Goal: Task Accomplishment & Management: Use online tool/utility

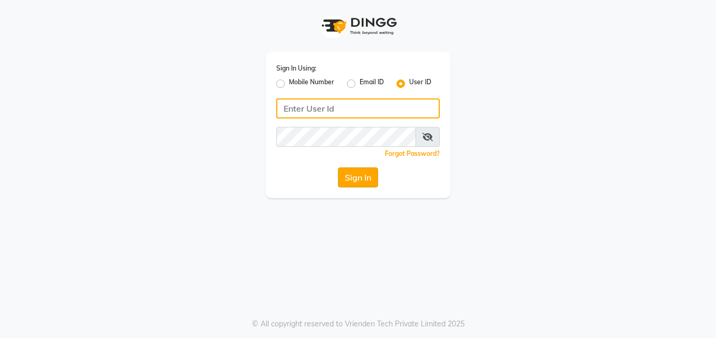
type input "pallavi"
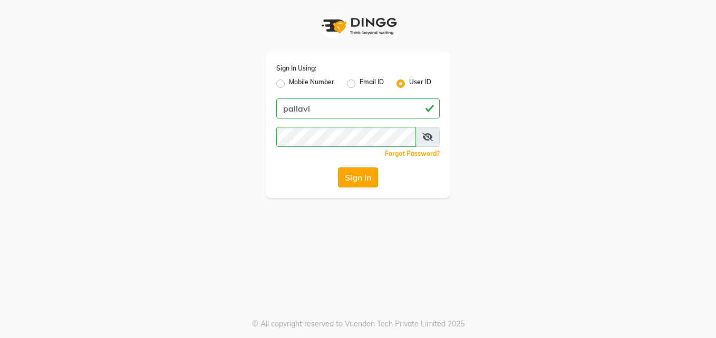
click at [367, 175] on button "Sign In" at bounding box center [358, 178] width 40 height 20
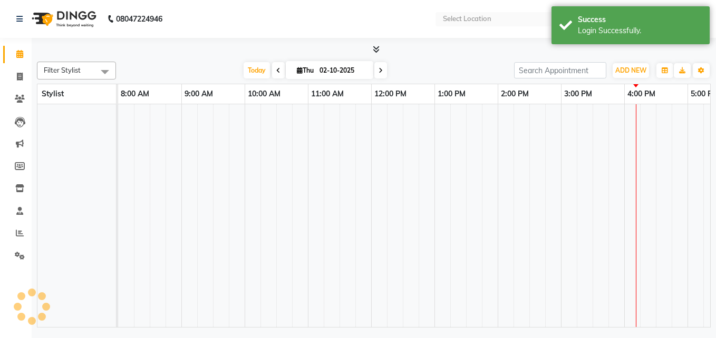
select select "en"
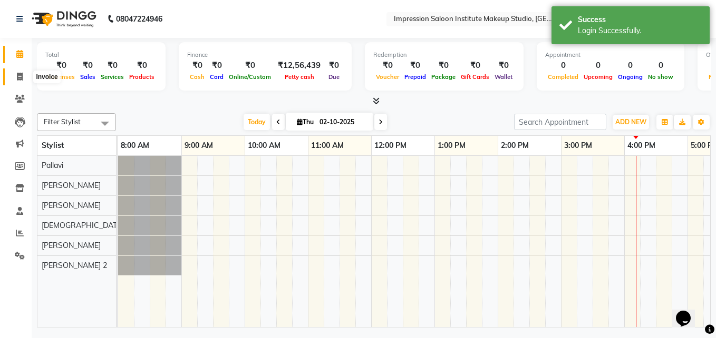
click at [17, 73] on icon at bounding box center [20, 77] width 6 height 8
select select "service"
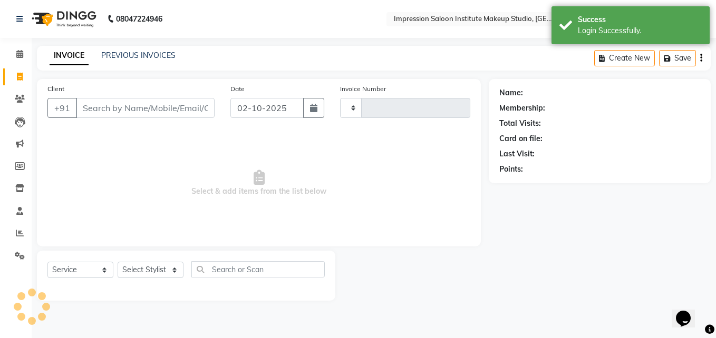
type input "2082"
select select "437"
select select "product"
click at [97, 105] on input "Client" at bounding box center [145, 108] width 139 height 20
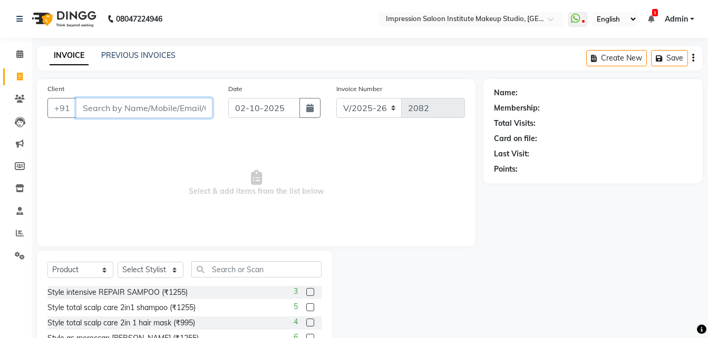
click at [92, 109] on input "Client" at bounding box center [144, 108] width 137 height 20
click at [307, 109] on icon "button" at bounding box center [309, 108] width 7 height 8
select select "10"
select select "2025"
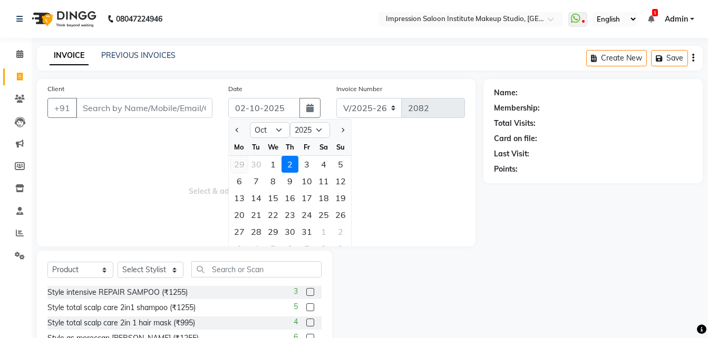
click at [237, 165] on div "29" at bounding box center [239, 164] width 17 height 17
type input "[DATE]"
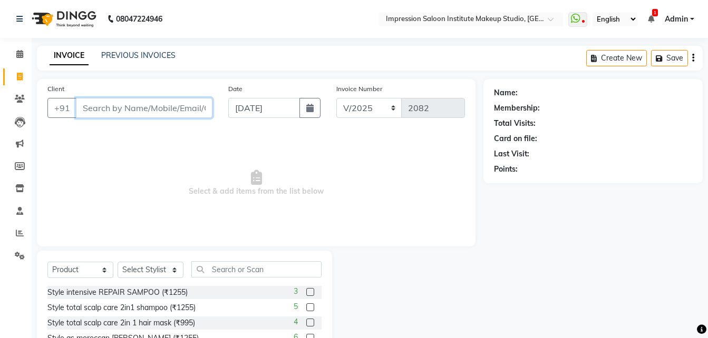
click at [151, 112] on input "Client" at bounding box center [144, 108] width 137 height 20
click at [164, 127] on div "Client +91 Date [DATE] Invoice Number V/2025 V/[PHONE_NUMBER] Select & add item…" at bounding box center [256, 163] width 439 height 168
click at [171, 114] on input "Client" at bounding box center [144, 108] width 137 height 20
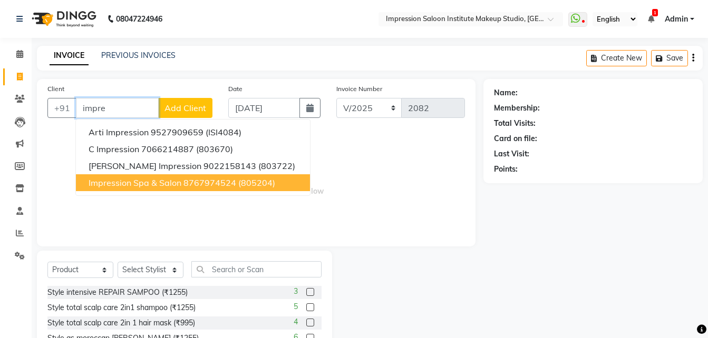
click at [181, 183] on button "Impression Spa & Salon 8767974524 (805204)" at bounding box center [193, 182] width 234 height 17
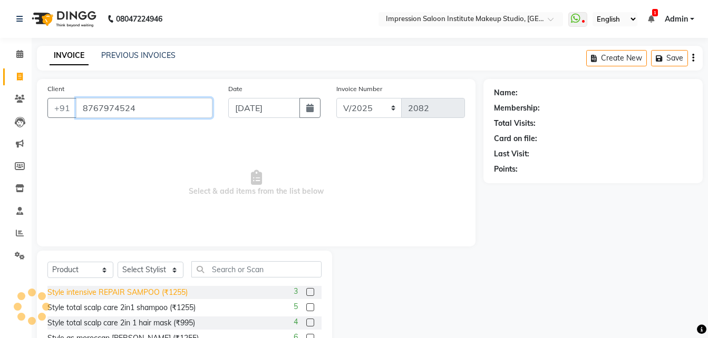
type input "8767974524"
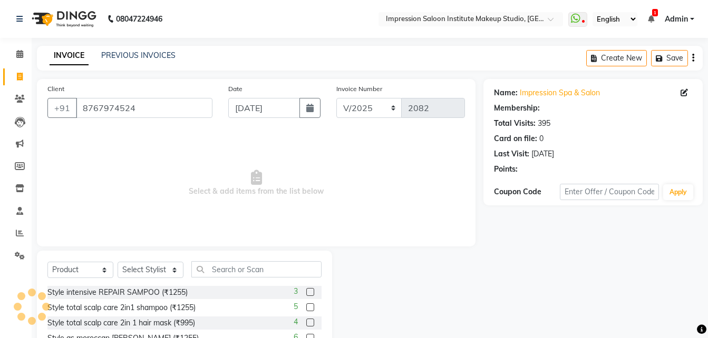
select select "2: Object"
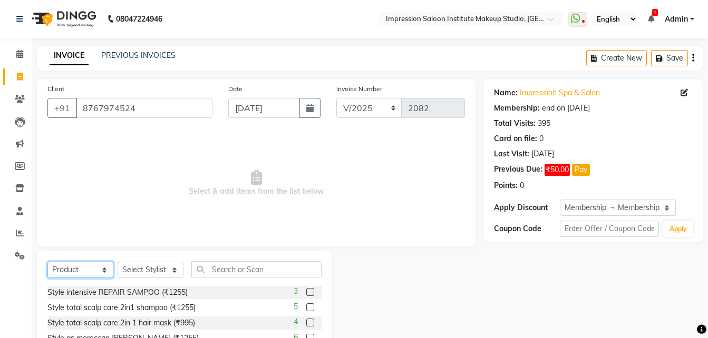
click at [100, 277] on select "Select Service Product Membership Package Voucher Prepaid Gift Card" at bounding box center [80, 270] width 66 height 16
select select "service"
click at [47, 262] on select "Select Service Product Membership Package Voucher Prepaid Gift Card" at bounding box center [80, 270] width 66 height 16
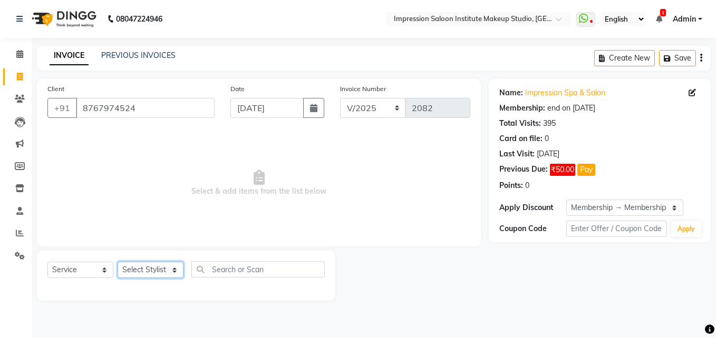
click at [168, 274] on select "Select Stylist Front Desk Pallavi [PERSON_NAME] [PERSON_NAME] [PERSON_NAME] 2" at bounding box center [151, 270] width 66 height 16
select select "49707"
click at [118, 262] on select "Select Stylist Front Desk Pallavi [PERSON_NAME] [PERSON_NAME] [PERSON_NAME] 2" at bounding box center [151, 270] width 66 height 16
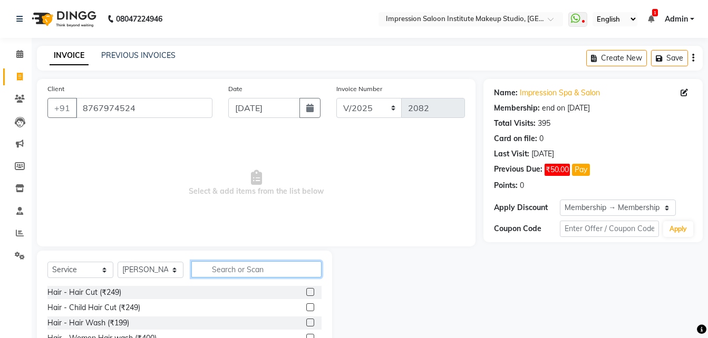
click at [207, 264] on input "text" at bounding box center [256, 269] width 130 height 16
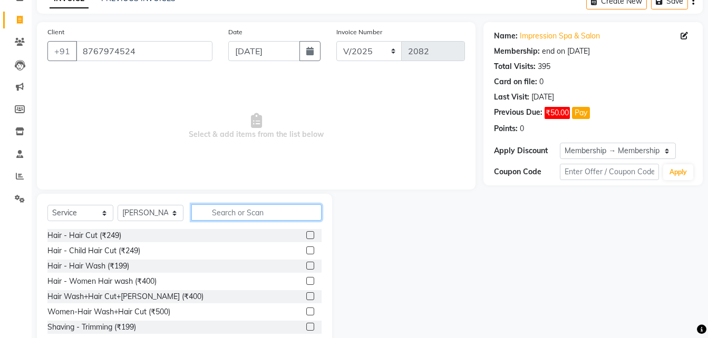
scroll to position [59, 0]
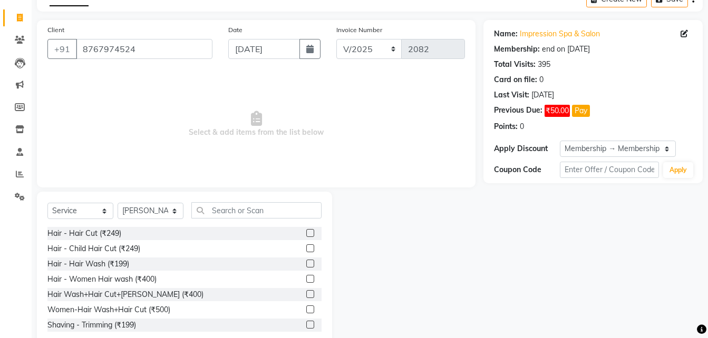
click at [306, 279] on label at bounding box center [310, 279] width 8 height 8
click at [306, 279] on input "checkbox" at bounding box center [309, 279] width 7 height 7
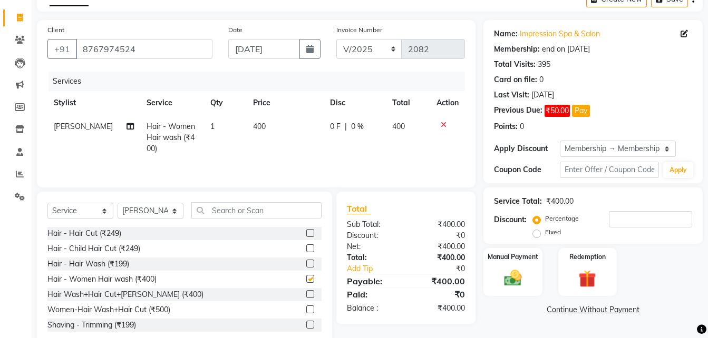
checkbox input "false"
click at [247, 134] on td "400" at bounding box center [285, 138] width 77 height 46
select select "49707"
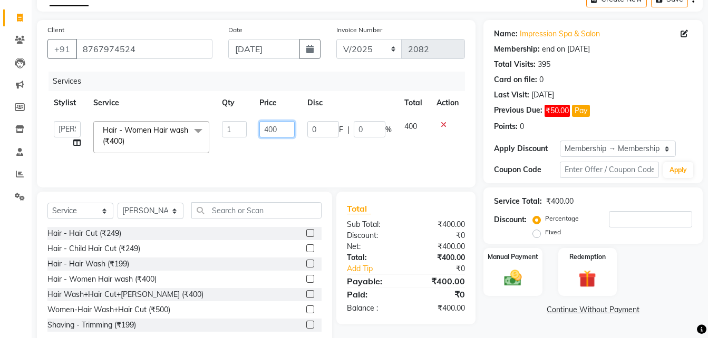
click at [269, 128] on input "400" at bounding box center [277, 129] width 36 height 16
type input "300"
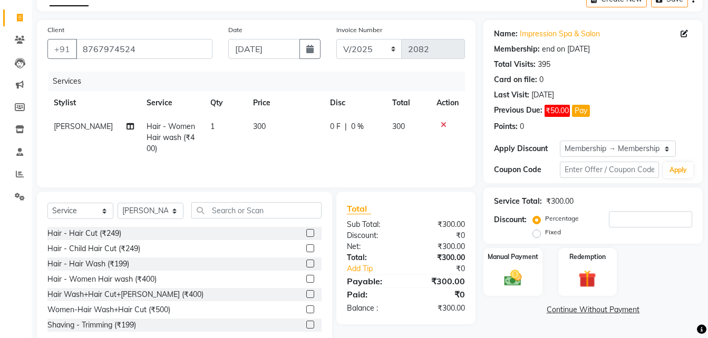
click at [280, 142] on td "300" at bounding box center [285, 138] width 77 height 46
select select "49707"
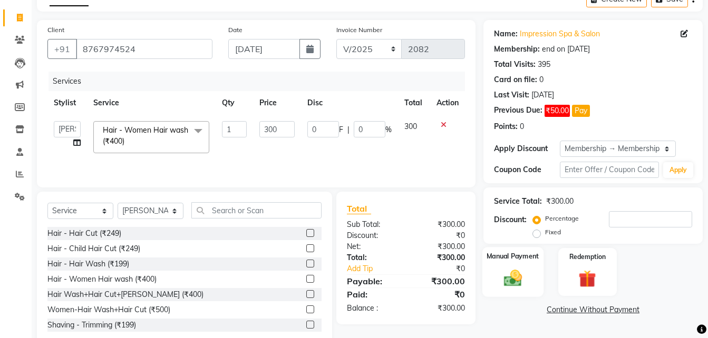
click at [498, 280] on img at bounding box center [513, 278] width 30 height 21
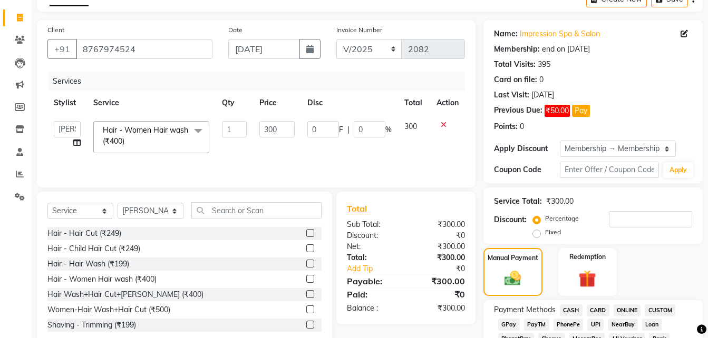
click at [593, 325] on span "UPI" at bounding box center [595, 325] width 16 height 12
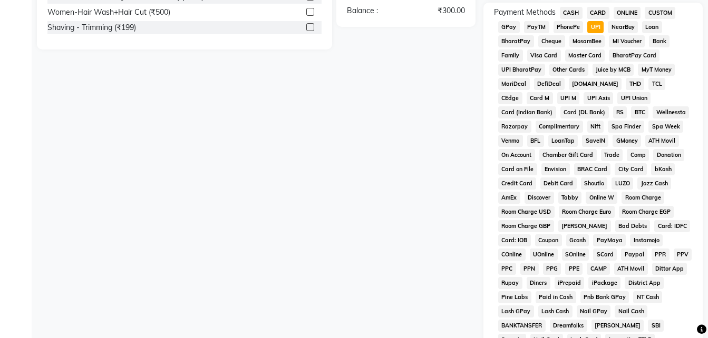
scroll to position [504, 0]
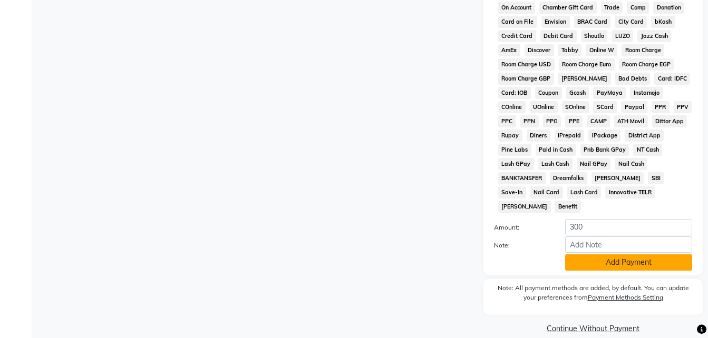
click at [611, 255] on button "Add Payment" at bounding box center [628, 263] width 127 height 16
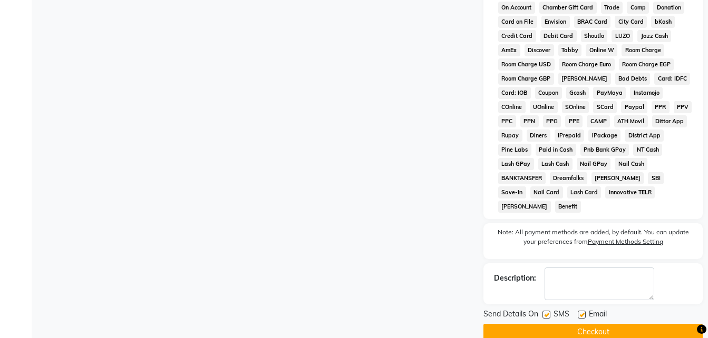
click at [581, 311] on label at bounding box center [582, 315] width 8 height 8
click at [581, 312] on input "checkbox" at bounding box center [581, 315] width 7 height 7
checkbox input "false"
click at [546, 311] on label at bounding box center [546, 315] width 8 height 8
click at [546, 312] on input "checkbox" at bounding box center [545, 315] width 7 height 7
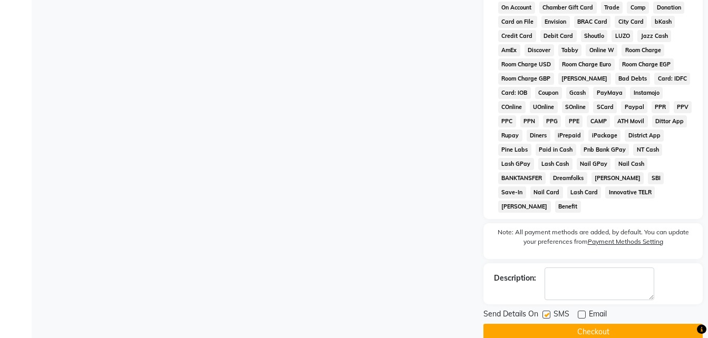
checkbox input "false"
click at [546, 324] on button "Checkout" at bounding box center [592, 332] width 219 height 16
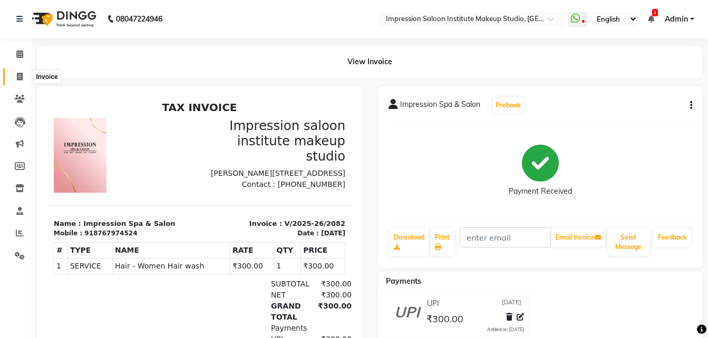
click at [21, 79] on icon at bounding box center [20, 77] width 6 height 8
select select "437"
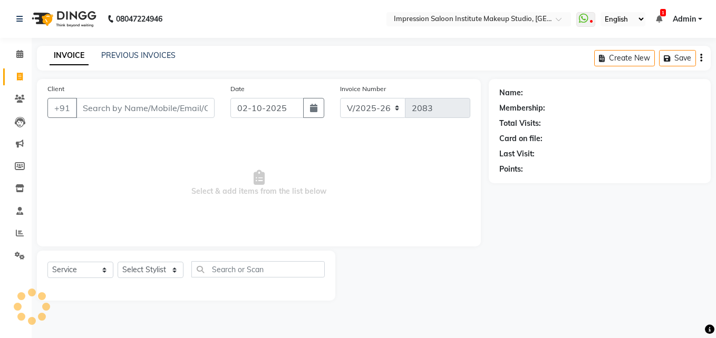
select select "product"
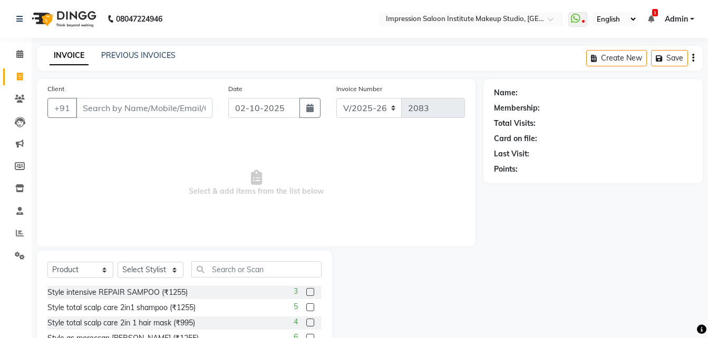
click at [191, 113] on input "Client" at bounding box center [144, 108] width 137 height 20
click at [312, 112] on button "button" at bounding box center [309, 108] width 21 height 20
select select "10"
select select "2025"
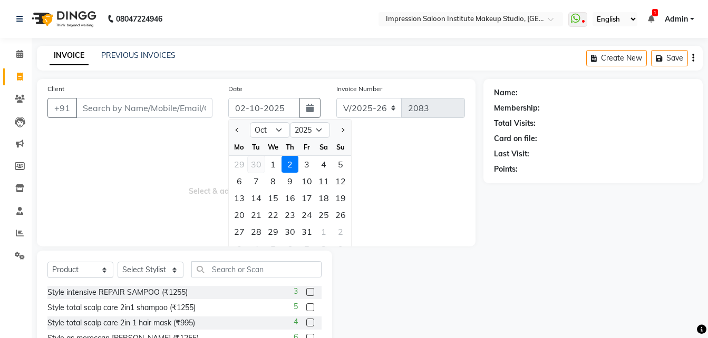
click at [248, 165] on div "30" at bounding box center [256, 164] width 17 height 17
type input "[DATE]"
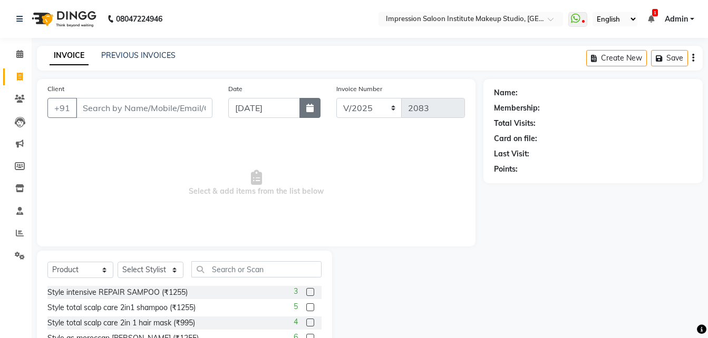
click at [307, 108] on icon "button" at bounding box center [309, 108] width 7 height 8
select select "9"
select select "2025"
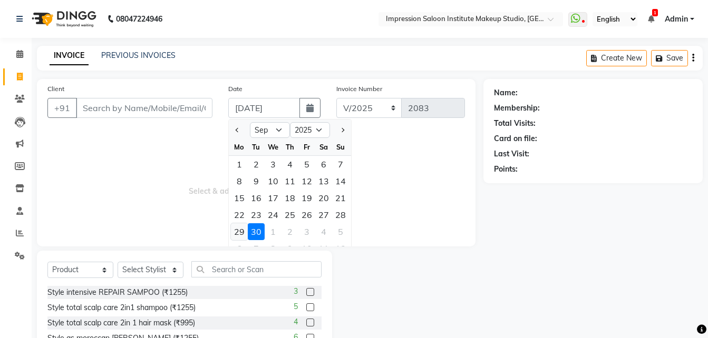
click at [239, 236] on div "29" at bounding box center [239, 231] width 17 height 17
type input "[DATE]"
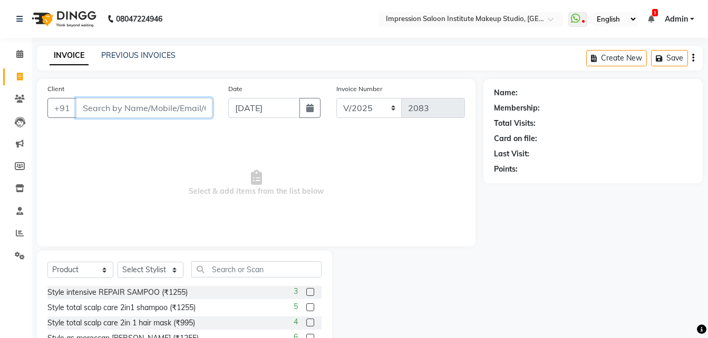
click at [128, 109] on input "Client" at bounding box center [144, 108] width 137 height 20
click at [179, 113] on input "Client" at bounding box center [144, 108] width 137 height 20
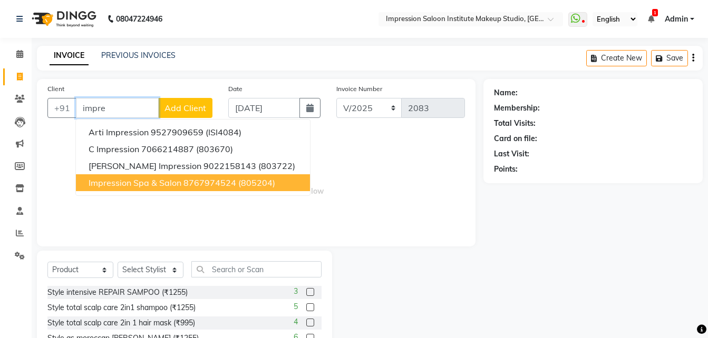
click at [189, 189] on button "Impression Spa & Salon 8767974524 (805204)" at bounding box center [193, 182] width 234 height 17
type input "8767974524"
select select "2: Object"
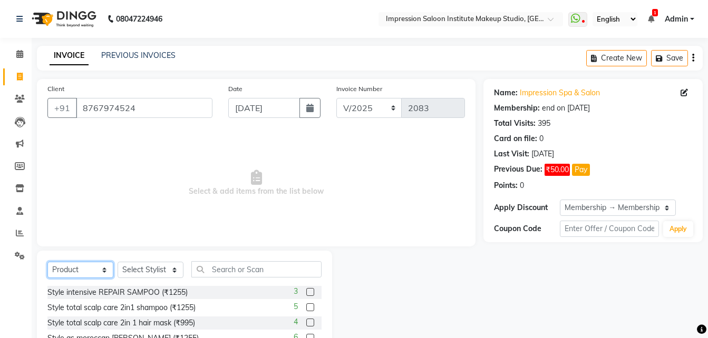
click at [79, 265] on select "Select Service Product Membership Package Voucher Prepaid Gift Card" at bounding box center [80, 270] width 66 height 16
select select "service"
click at [47, 262] on select "Select Service Product Membership Package Voucher Prepaid Gift Card" at bounding box center [80, 270] width 66 height 16
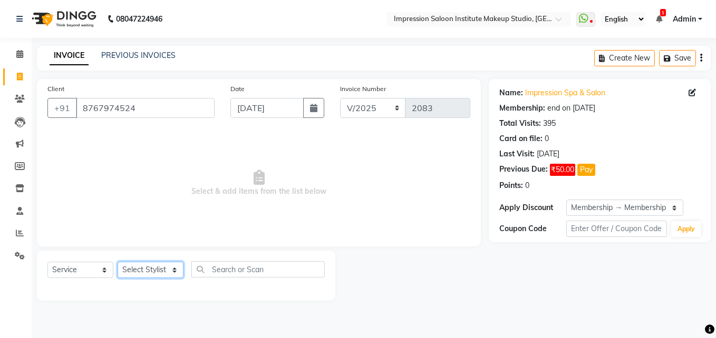
click at [128, 275] on select "Select Stylist Front Desk Pallavi [PERSON_NAME] [PERSON_NAME] [PERSON_NAME] 2" at bounding box center [151, 270] width 66 height 16
select select "49707"
click at [118, 262] on select "Select Stylist Front Desk Pallavi [PERSON_NAME] [PERSON_NAME] [PERSON_NAME] 2" at bounding box center [151, 270] width 66 height 16
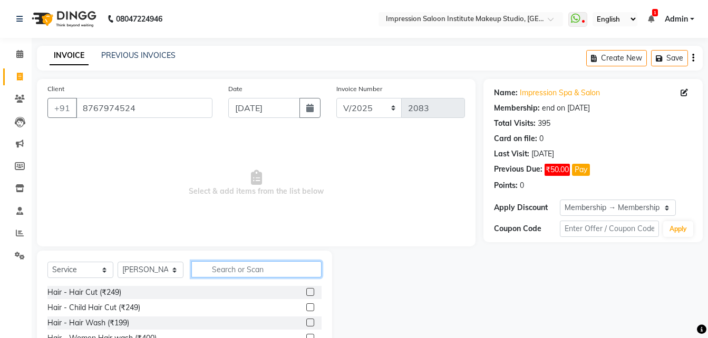
click at [227, 275] on input "text" at bounding box center [256, 269] width 130 height 16
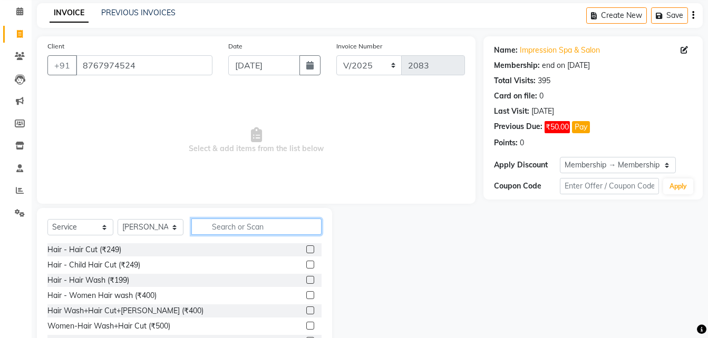
scroll to position [43, 0]
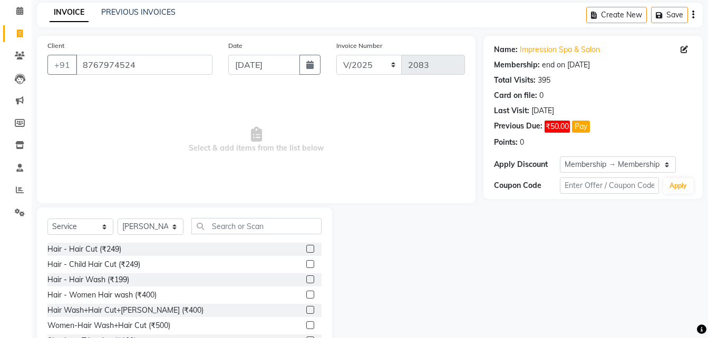
click at [306, 249] on label at bounding box center [310, 249] width 8 height 8
click at [306, 249] on input "checkbox" at bounding box center [309, 249] width 7 height 7
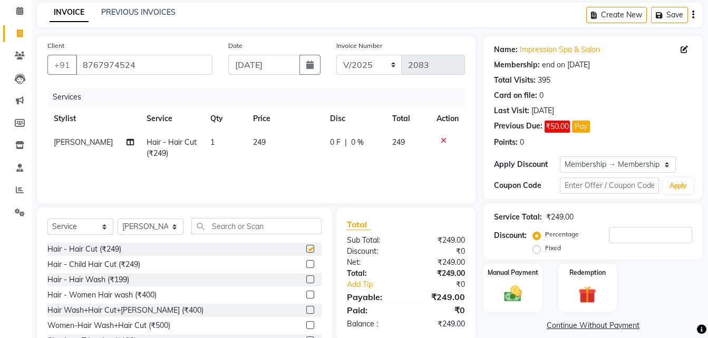
checkbox input "false"
click at [293, 154] on td "249" at bounding box center [285, 148] width 77 height 35
select select "49707"
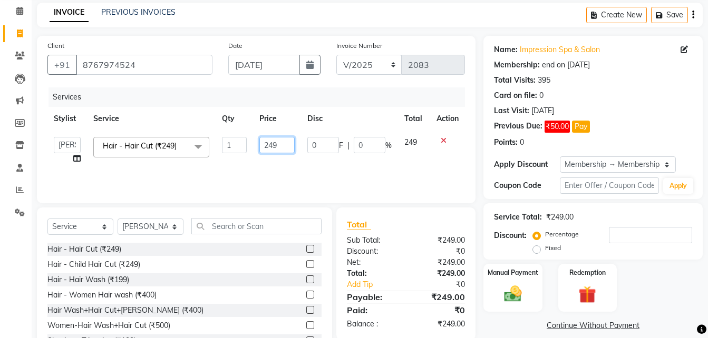
click at [293, 140] on input "249" at bounding box center [277, 145] width 36 height 16
type input "200"
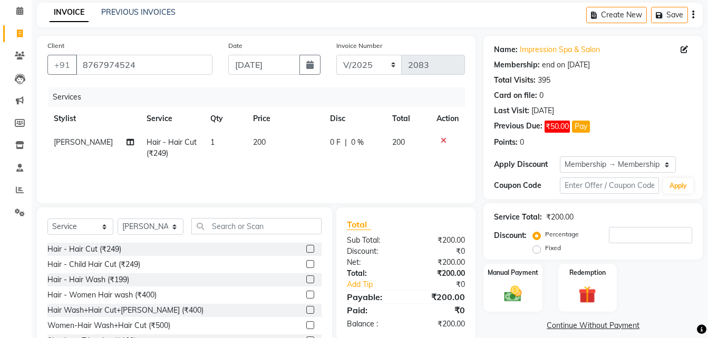
click at [291, 164] on td "200" at bounding box center [285, 148] width 77 height 35
select select "49707"
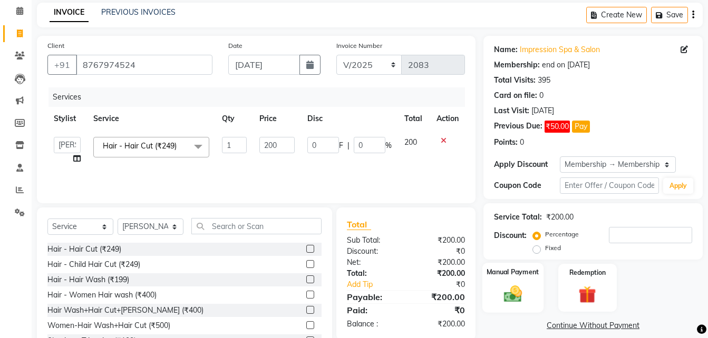
click at [526, 296] on img at bounding box center [513, 294] width 30 height 21
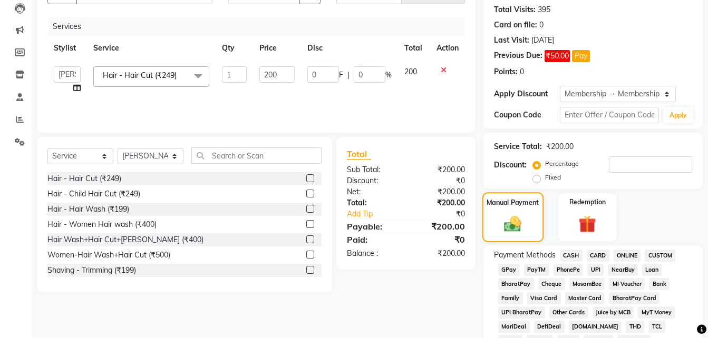
scroll to position [115, 0]
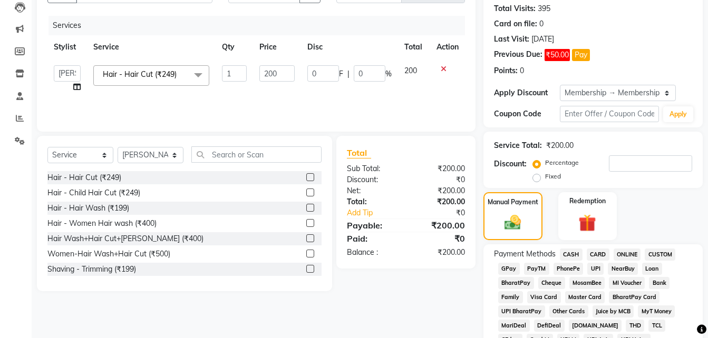
click at [577, 254] on span "CASH" at bounding box center [571, 255] width 23 height 12
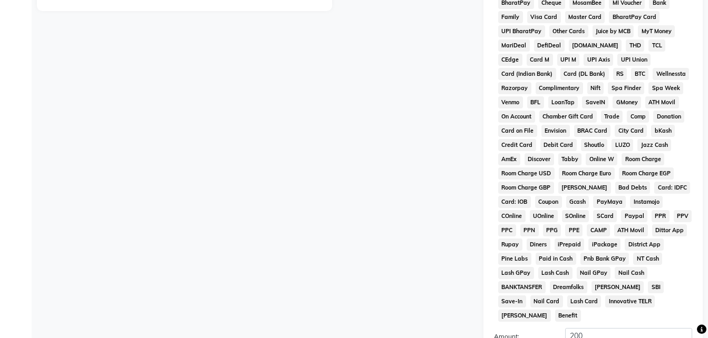
scroll to position [504, 0]
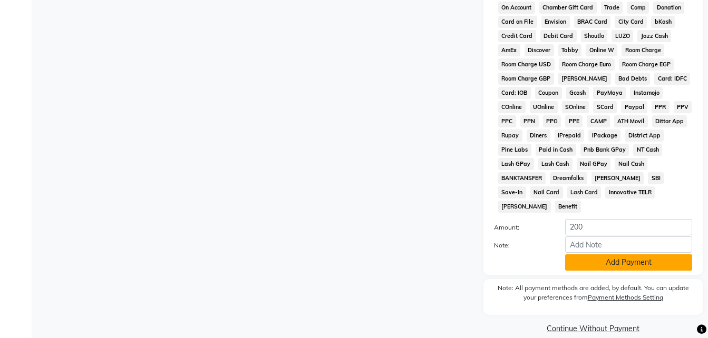
click at [578, 255] on button "Add Payment" at bounding box center [628, 263] width 127 height 16
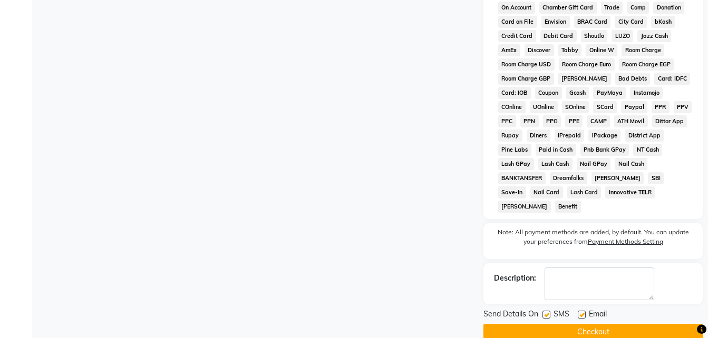
click at [580, 311] on label at bounding box center [582, 315] width 8 height 8
click at [580, 312] on input "checkbox" at bounding box center [581, 315] width 7 height 7
checkbox input "false"
click at [543, 311] on label at bounding box center [546, 315] width 8 height 8
click at [543, 312] on input "checkbox" at bounding box center [545, 315] width 7 height 7
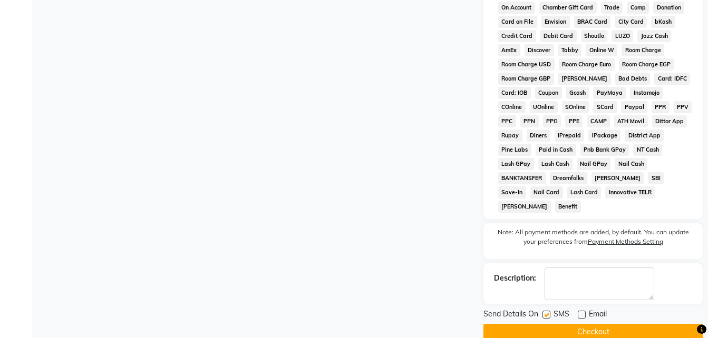
checkbox input "false"
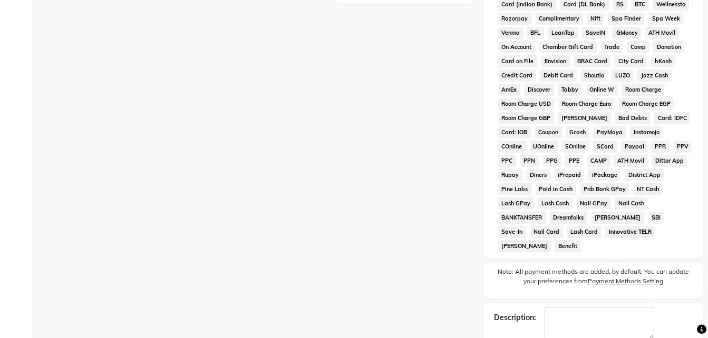
scroll to position [508, 0]
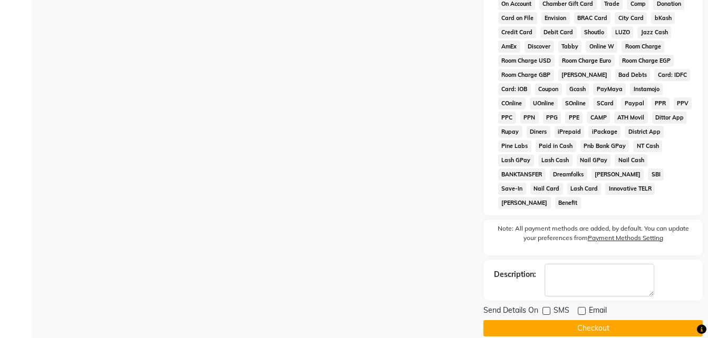
click at [541, 320] on button "Checkout" at bounding box center [592, 328] width 219 height 16
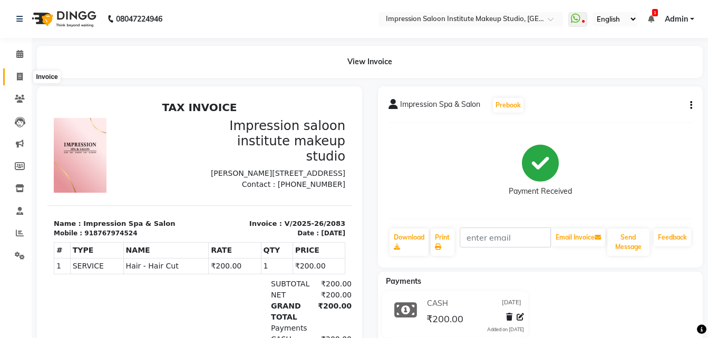
click at [15, 76] on span at bounding box center [20, 77] width 18 height 12
select select "service"
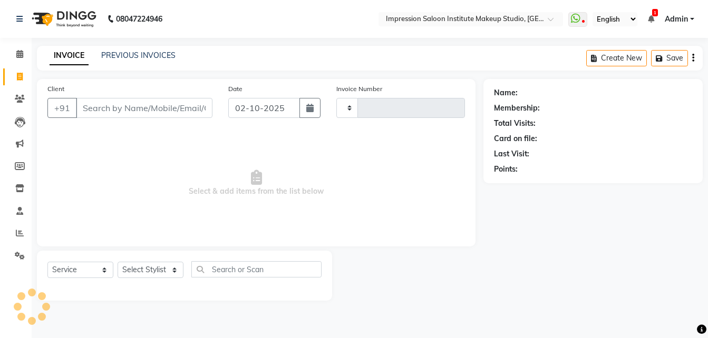
type input "2084"
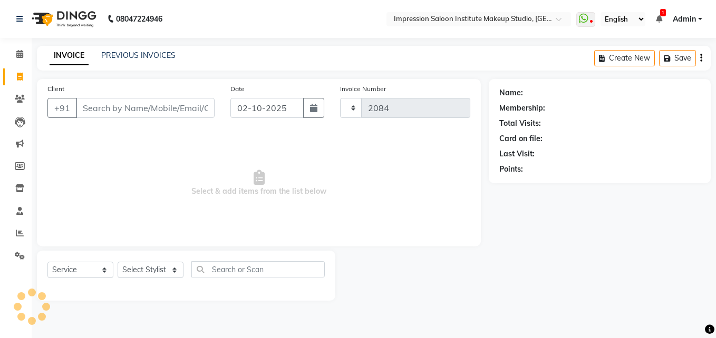
select select "437"
select select "product"
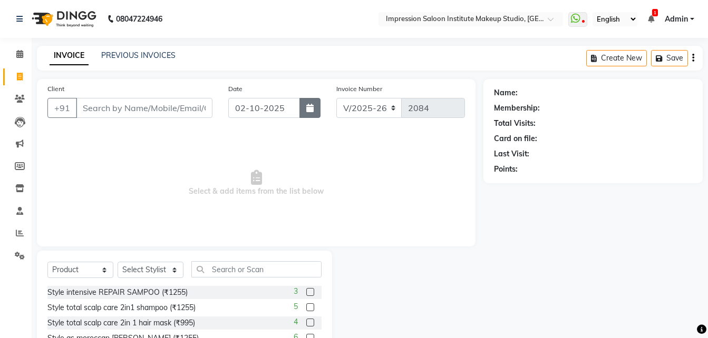
click at [305, 113] on button "button" at bounding box center [309, 108] width 21 height 20
select select "10"
select select "2025"
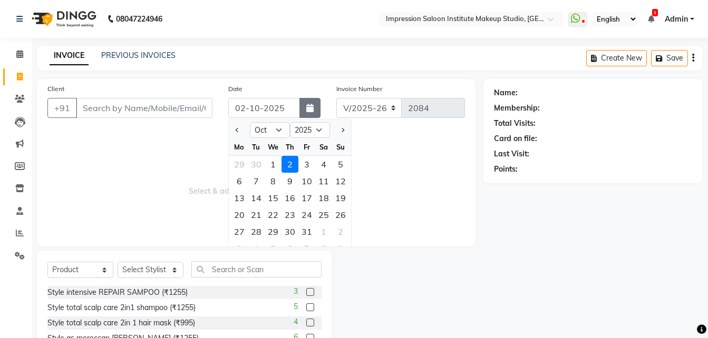
click at [305, 113] on button "button" at bounding box center [309, 108] width 21 height 20
select select "10"
select select "2025"
click at [238, 159] on div "29" at bounding box center [239, 164] width 17 height 17
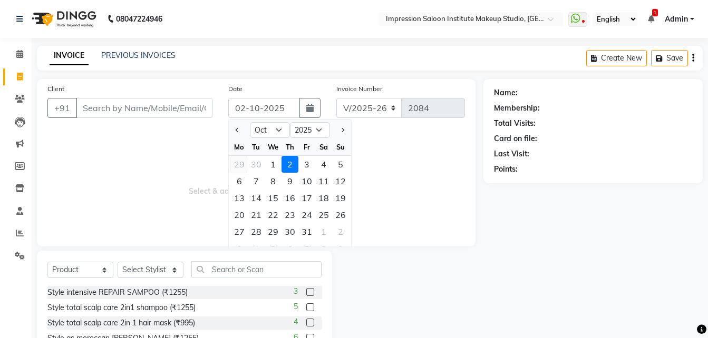
type input "[DATE]"
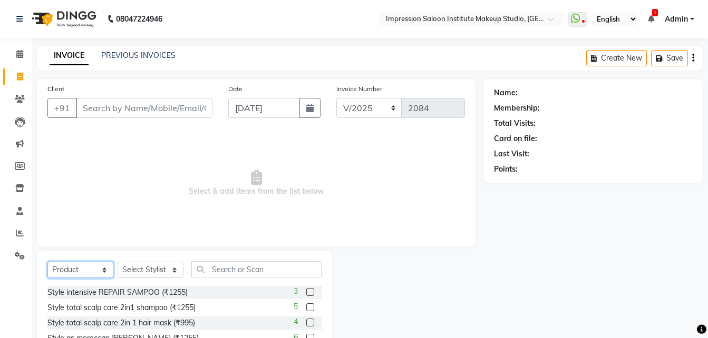
click at [67, 274] on select "Select Service Product Membership Package Voucher Prepaid Gift Card" at bounding box center [80, 270] width 66 height 16
select select "service"
click at [47, 262] on select "Select Service Product Membership Package Voucher Prepaid Gift Card" at bounding box center [80, 270] width 66 height 16
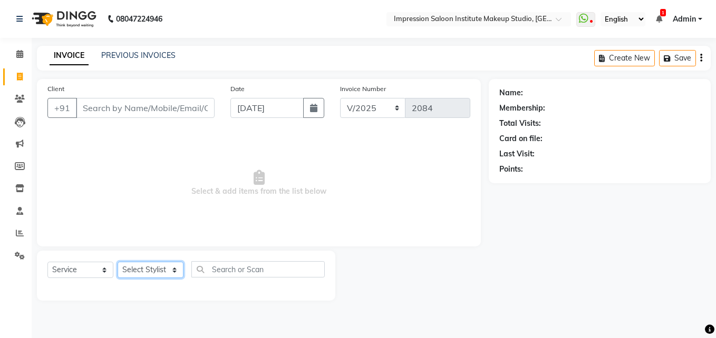
click at [147, 270] on select "Select Stylist Front Desk Pallavi [PERSON_NAME] [PERSON_NAME] [PERSON_NAME] 2" at bounding box center [151, 270] width 66 height 16
select select "85426"
click at [118, 262] on select "Select Stylist Front Desk Pallavi [PERSON_NAME] [PERSON_NAME] [PERSON_NAME] 2" at bounding box center [151, 270] width 66 height 16
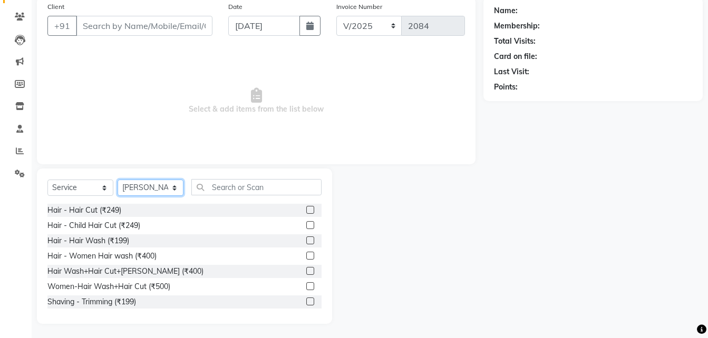
scroll to position [84, 0]
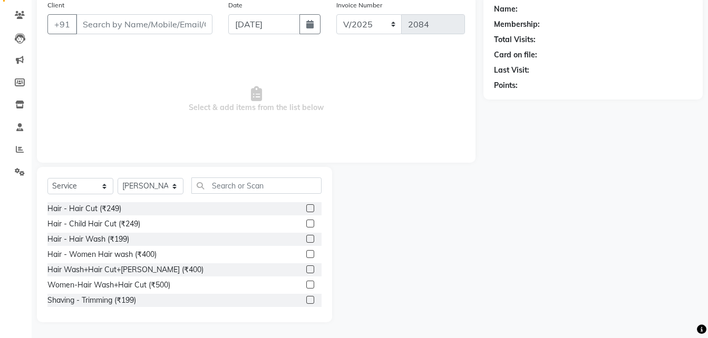
click at [306, 283] on label at bounding box center [310, 285] width 8 height 8
click at [306, 283] on input "checkbox" at bounding box center [309, 285] width 7 height 7
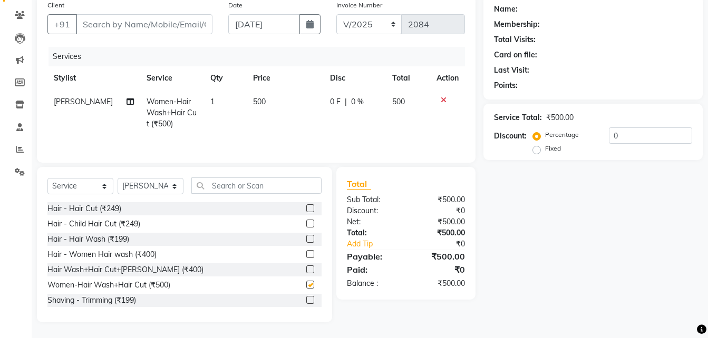
checkbox input "false"
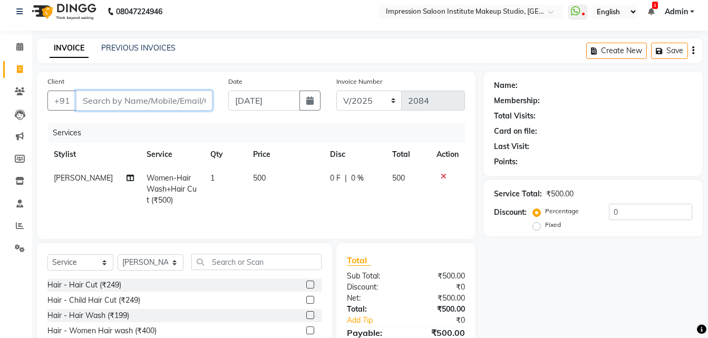
click at [190, 103] on input "Client" at bounding box center [144, 101] width 137 height 20
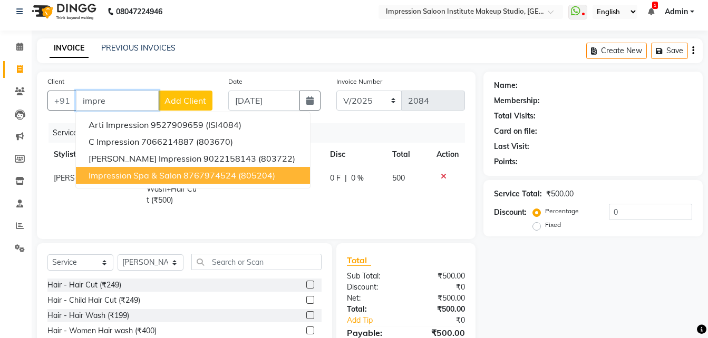
click at [197, 181] on button "Impression Spa & Salon 8767974524 (805204)" at bounding box center [193, 175] width 234 height 17
type input "8767974524"
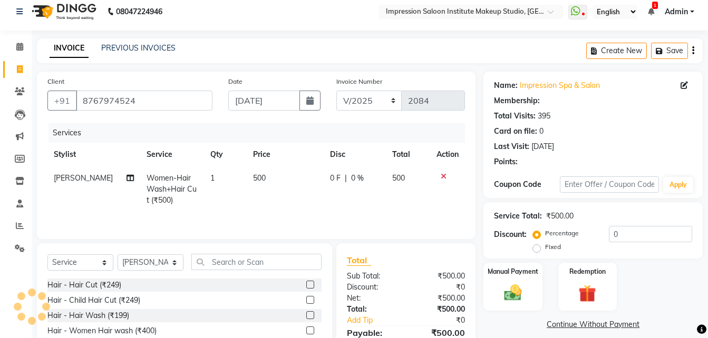
select select "2: Object"
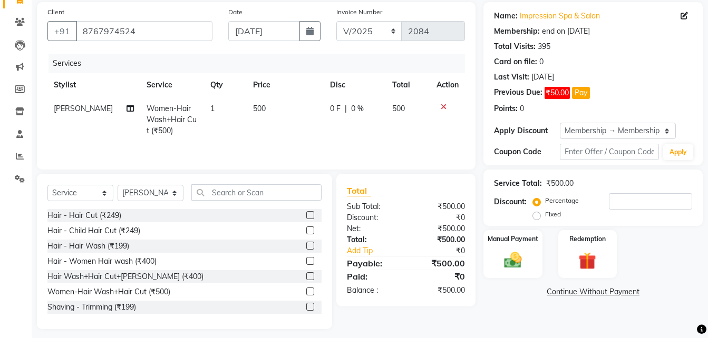
scroll to position [78, 0]
click at [506, 261] on img at bounding box center [513, 259] width 30 height 21
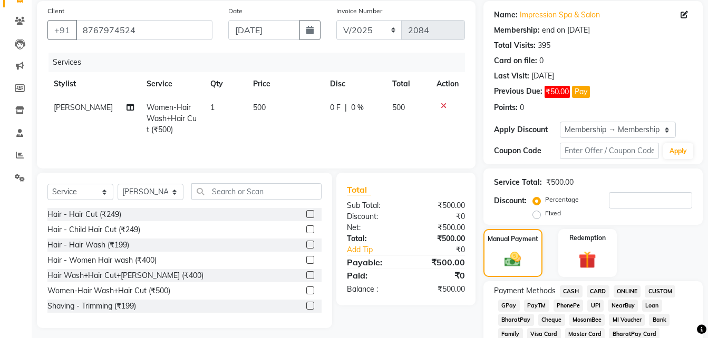
click at [597, 304] on span "UPI" at bounding box center [595, 306] width 16 height 12
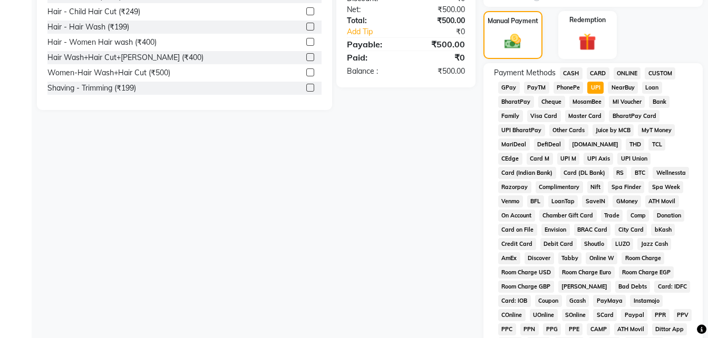
scroll to position [504, 0]
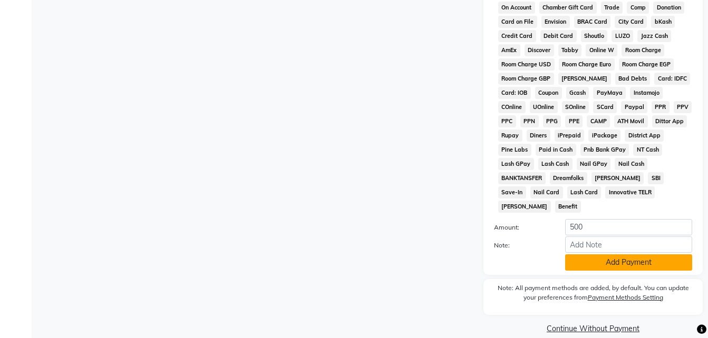
click at [612, 255] on button "Add Payment" at bounding box center [628, 263] width 127 height 16
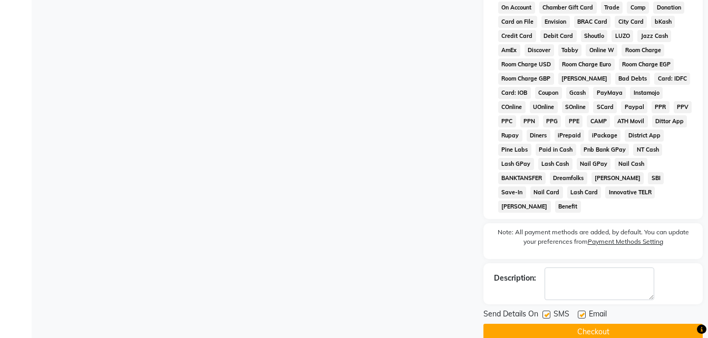
click at [581, 311] on label at bounding box center [582, 315] width 8 height 8
click at [581, 312] on input "checkbox" at bounding box center [581, 315] width 7 height 7
checkbox input "false"
click at [546, 311] on label at bounding box center [546, 315] width 8 height 8
click at [546, 312] on input "checkbox" at bounding box center [545, 315] width 7 height 7
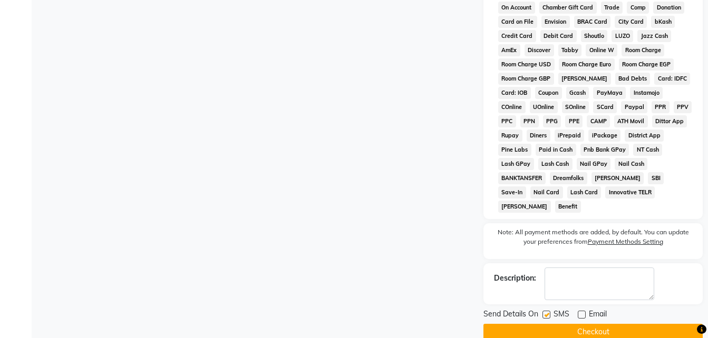
checkbox input "false"
click at [544, 324] on button "Checkout" at bounding box center [592, 332] width 219 height 16
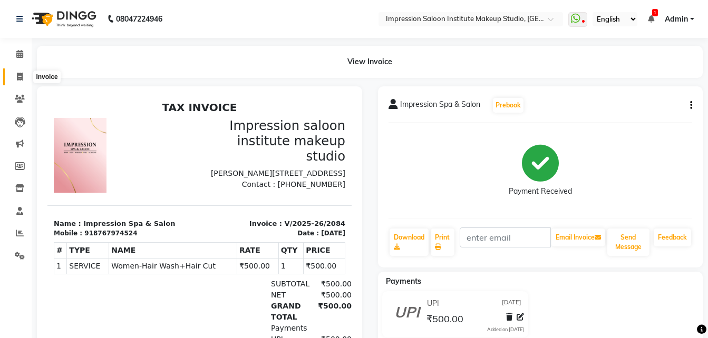
click at [19, 76] on icon at bounding box center [20, 77] width 6 height 8
select select "437"
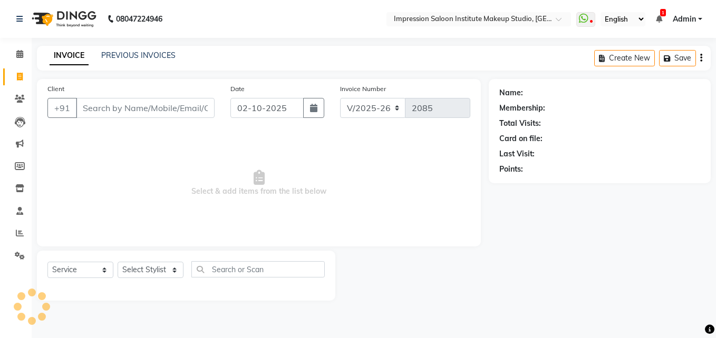
select select "product"
